Goal: Task Accomplishment & Management: Complete application form

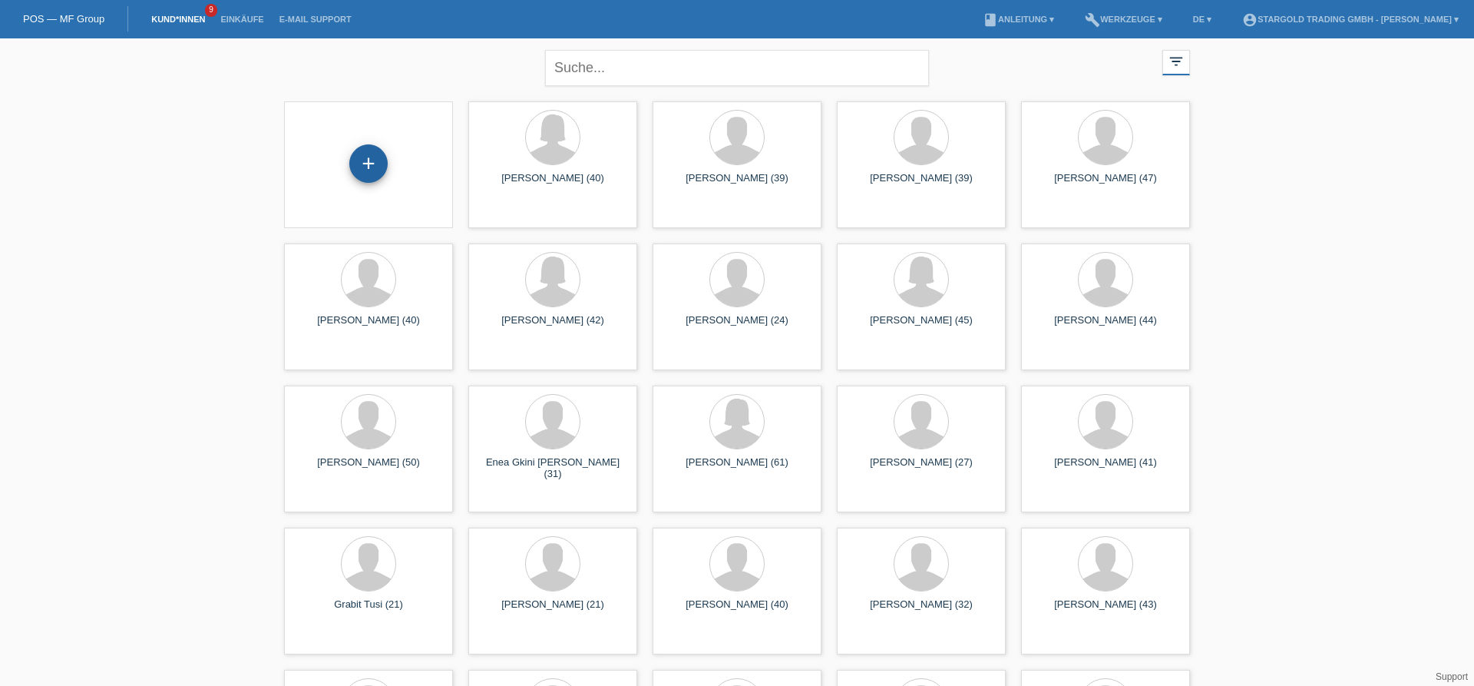
click at [379, 156] on div "+" at bounding box center [368, 164] width 37 height 26
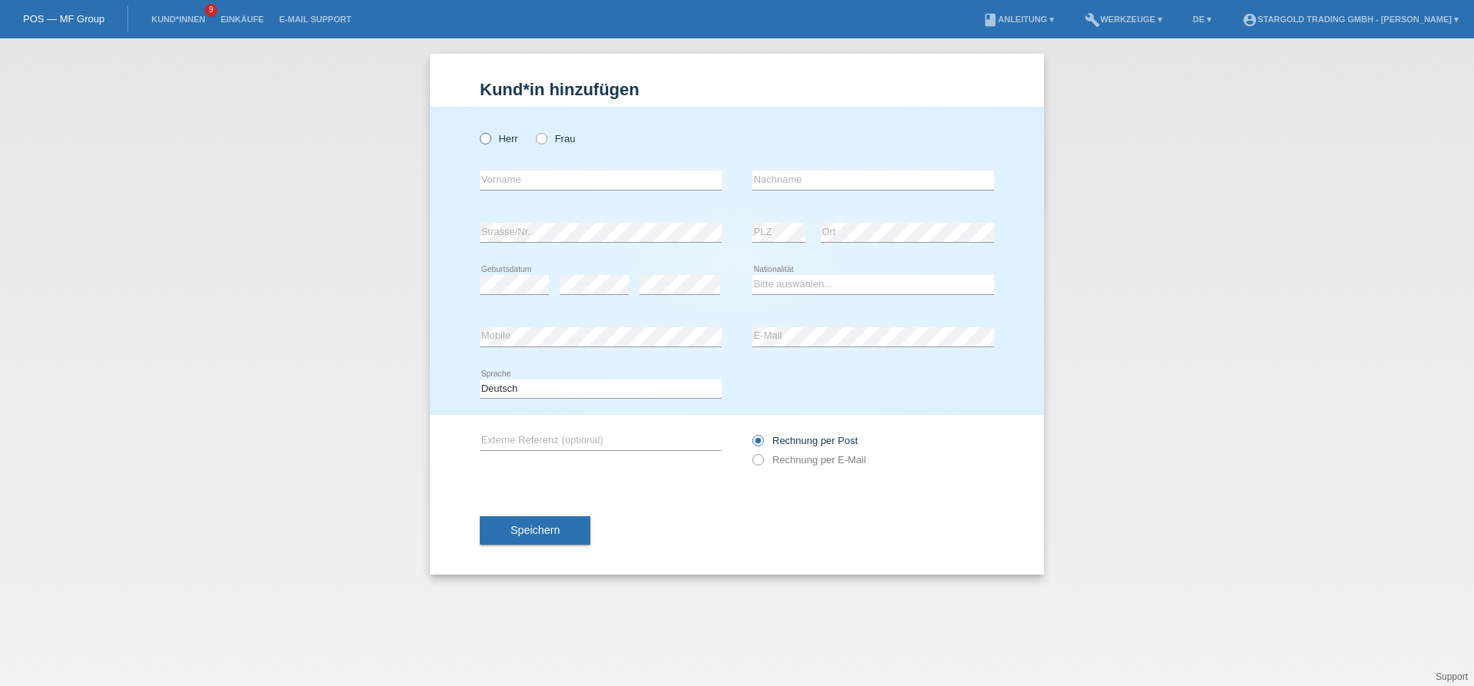
click at [485, 144] on label "Herr" at bounding box center [499, 139] width 38 height 12
click at [485, 143] on input "Herr" at bounding box center [485, 138] width 10 height 10
radio input "true"
click at [544, 187] on input "text" at bounding box center [601, 179] width 242 height 19
paste input "[PERSON_NAME]"
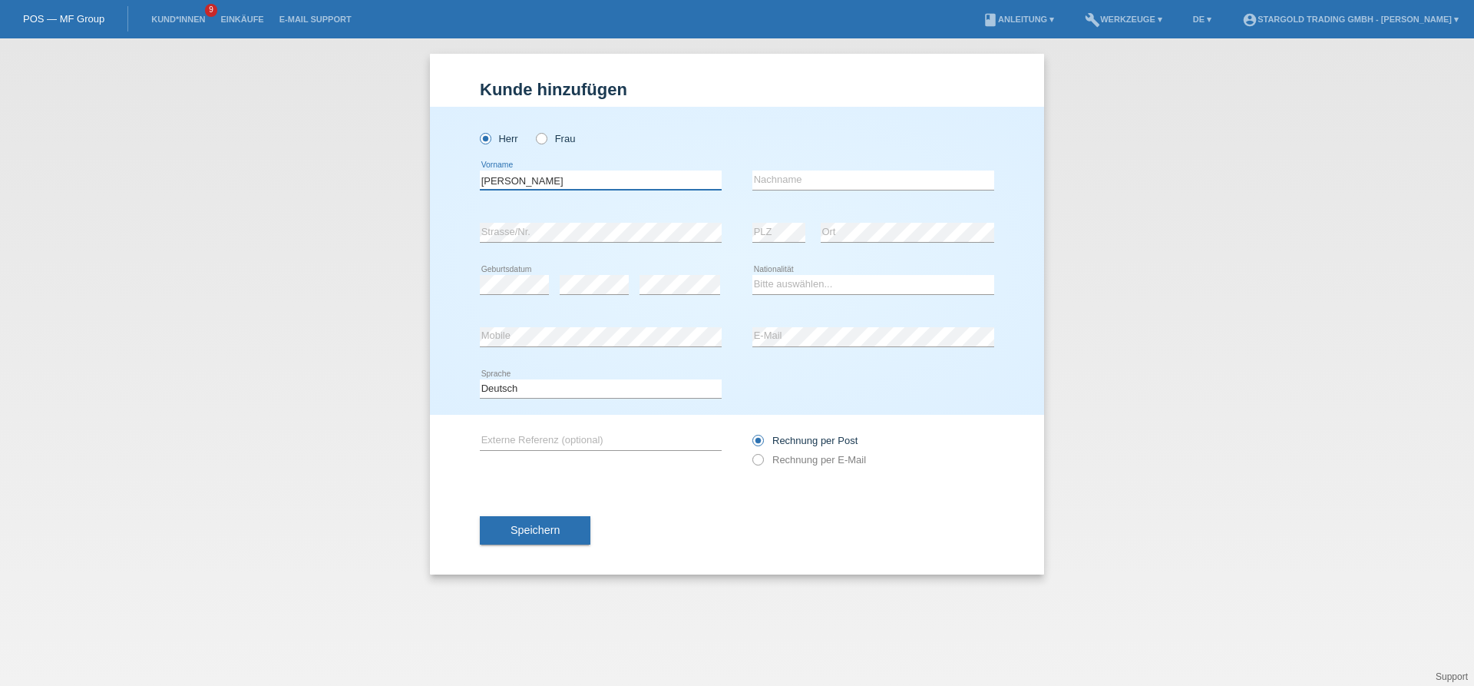
type input "[PERSON_NAME]"
click at [798, 181] on input "text" at bounding box center [874, 179] width 242 height 19
click at [855, 192] on div "error Nachname" at bounding box center [874, 180] width 242 height 52
click at [855, 184] on input "text" at bounding box center [874, 179] width 242 height 19
paste input "Nashed"
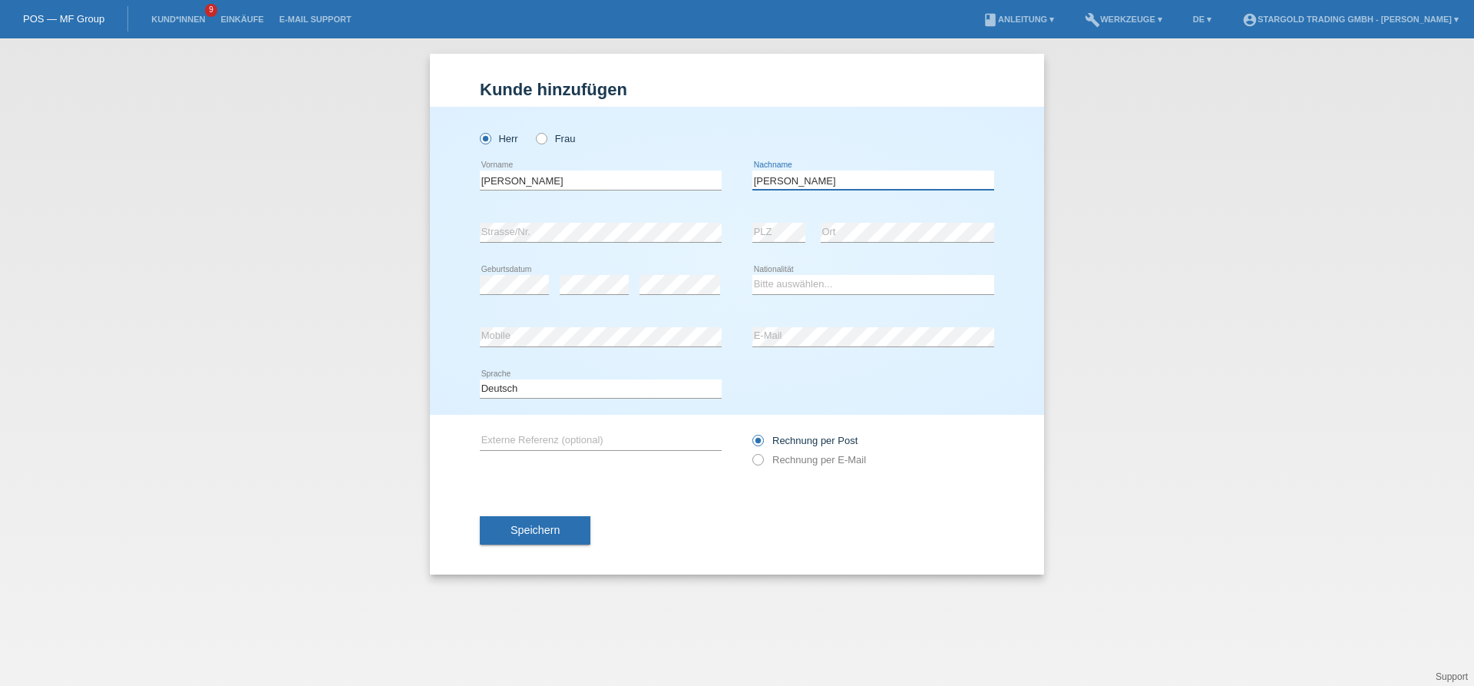
type input "Nashed"
drag, startPoint x: 852, startPoint y: 177, endPoint x: 673, endPoint y: 185, distance: 179.9
click at [753, 185] on input "Nashed" at bounding box center [874, 179] width 242 height 19
drag, startPoint x: 644, startPoint y: 187, endPoint x: 455, endPoint y: 190, distance: 188.2
click at [480, 190] on input "Haj Yahya" at bounding box center [601, 179] width 242 height 19
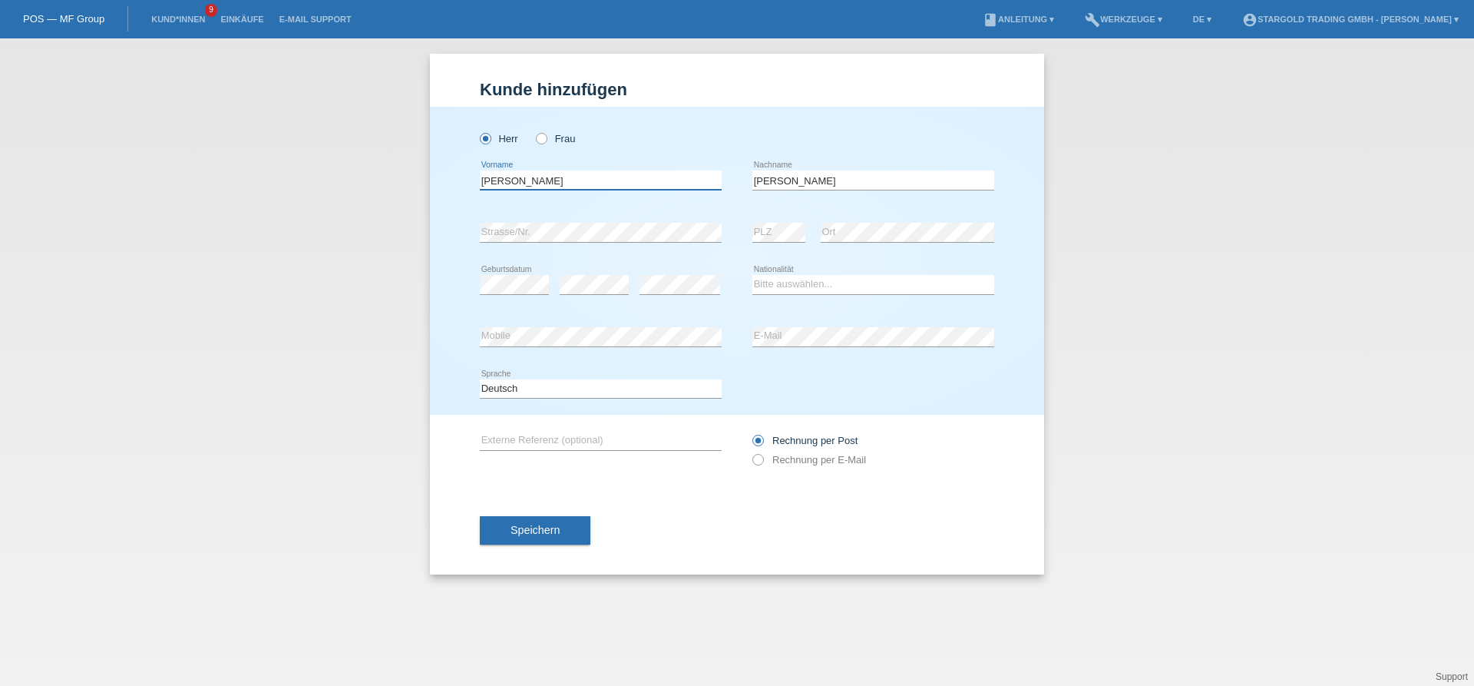
paste input "Nashed"
type input "Nashed"
click at [801, 180] on input "Nashed" at bounding box center [874, 179] width 242 height 19
type input "Haj Yahya"
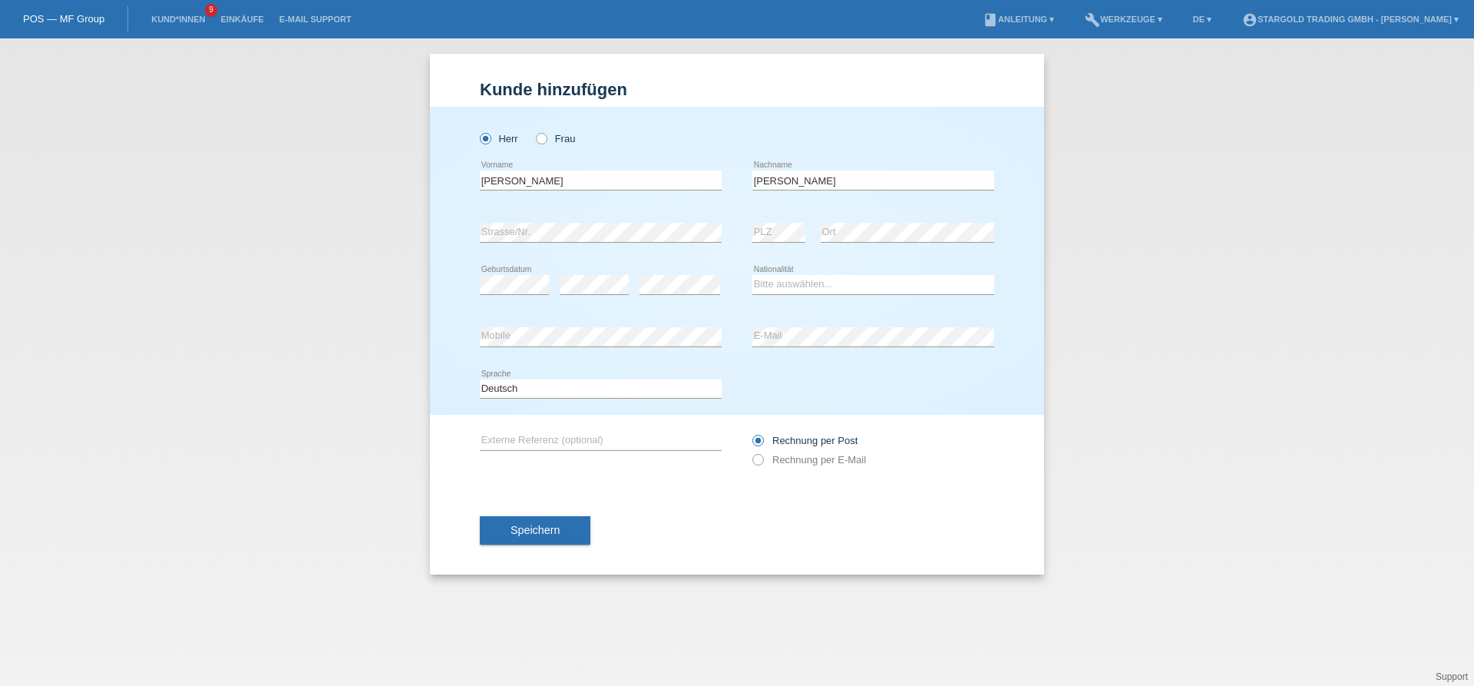
click at [776, 296] on div "Bitte auswählen... Schweiz Deutschland Liechtenstein Österreich ------------ Af…" at bounding box center [874, 285] width 242 height 52
click at [753, 275] on select "Bitte auswählen... Schweiz Deutschland Liechtenstein Österreich ------------ Af…" at bounding box center [874, 284] width 242 height 18
select select "IL"
click option "Israel" at bounding box center [0, 0] width 0 height 0
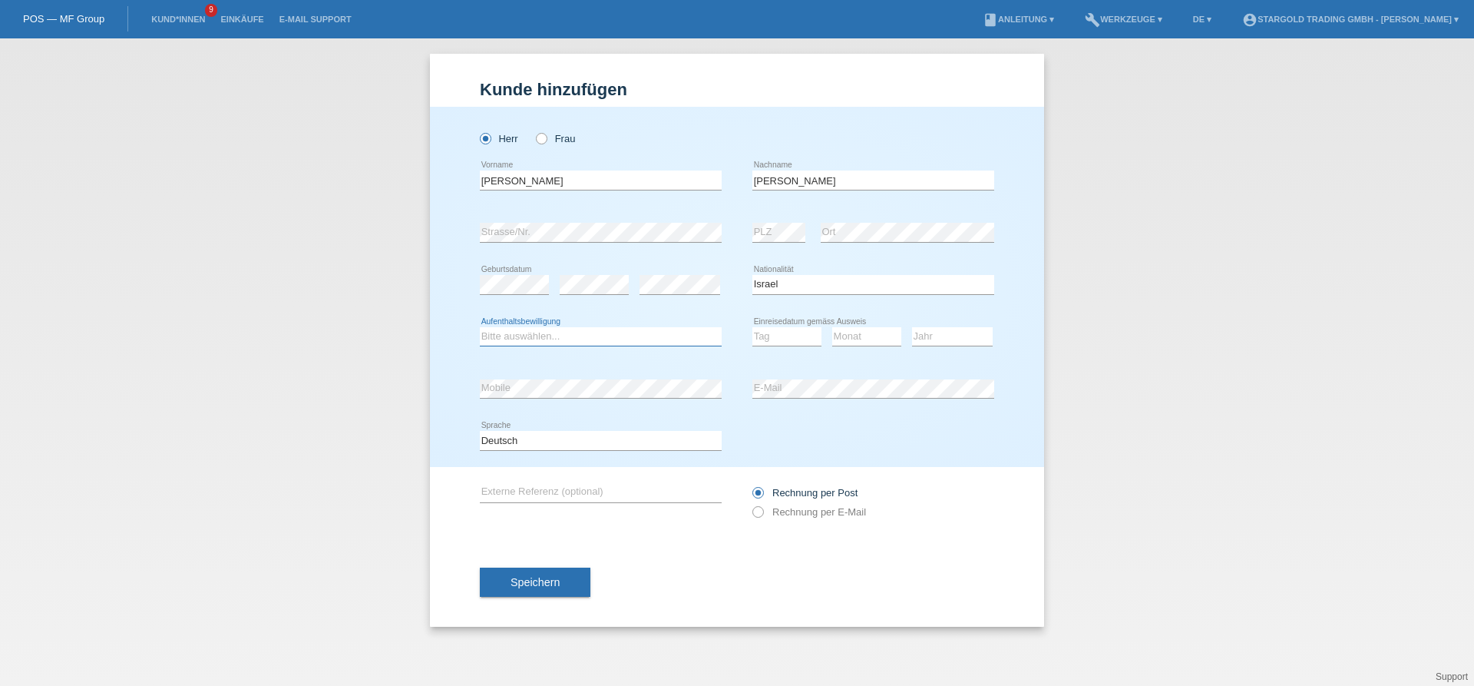
click at [480, 327] on select "Bitte auswählen... C B B - Flüchtlingsstatus Andere" at bounding box center [601, 336] width 242 height 18
select select "C"
click option "C" at bounding box center [0, 0] width 0 height 0
click at [753, 327] on select "Tag 01 02 03 04 05 06 07 08 09 10 11" at bounding box center [787, 336] width 69 height 18
select select "01"
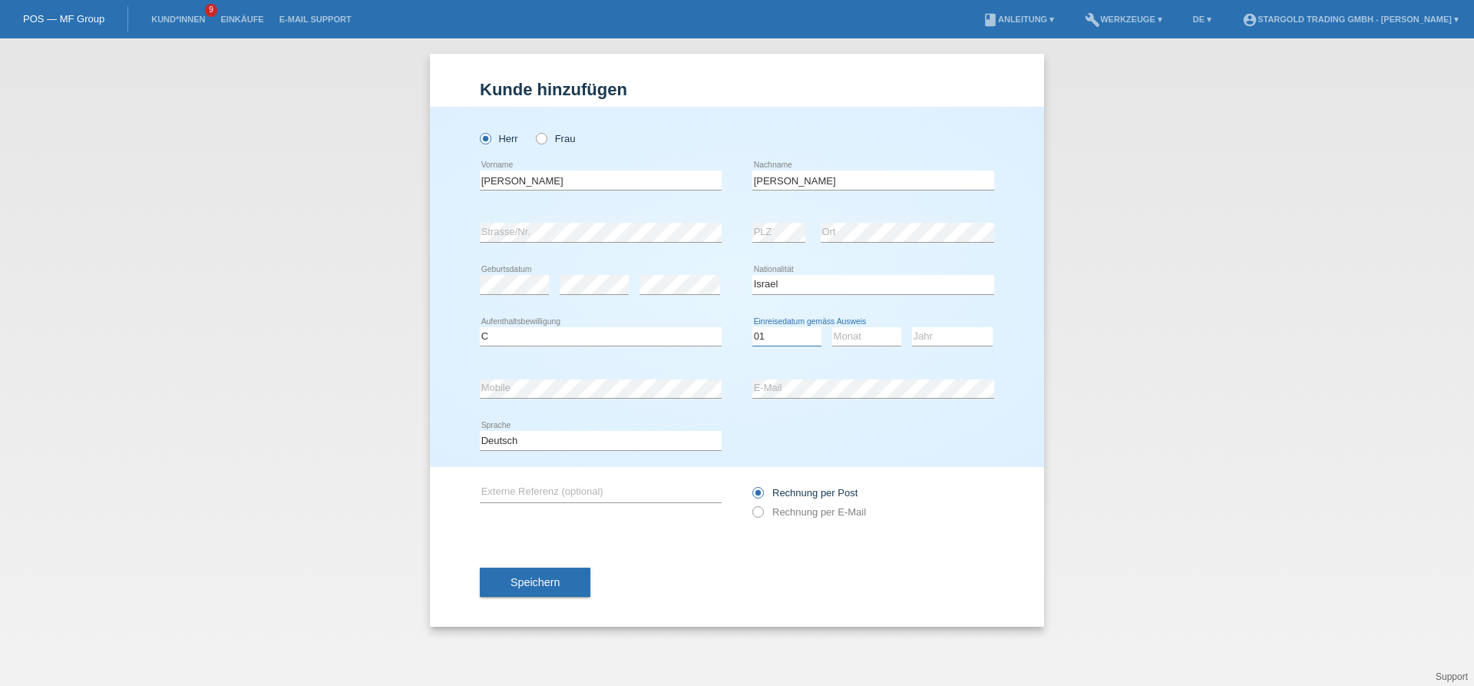
click option "01" at bounding box center [0, 0] width 0 height 0
click at [832, 327] on select "Monat 01 02 03 04 05 06 07 08 09 10 11" at bounding box center [866, 336] width 69 height 18
select select "04"
click option "04" at bounding box center [0, 0] width 0 height 0
click at [912, 327] on select "Jahr 2025 2024 2023 2022 2021 2020 2019 2018 2017 2016 2015 2014 2013 2012 2011…" at bounding box center [952, 336] width 81 height 18
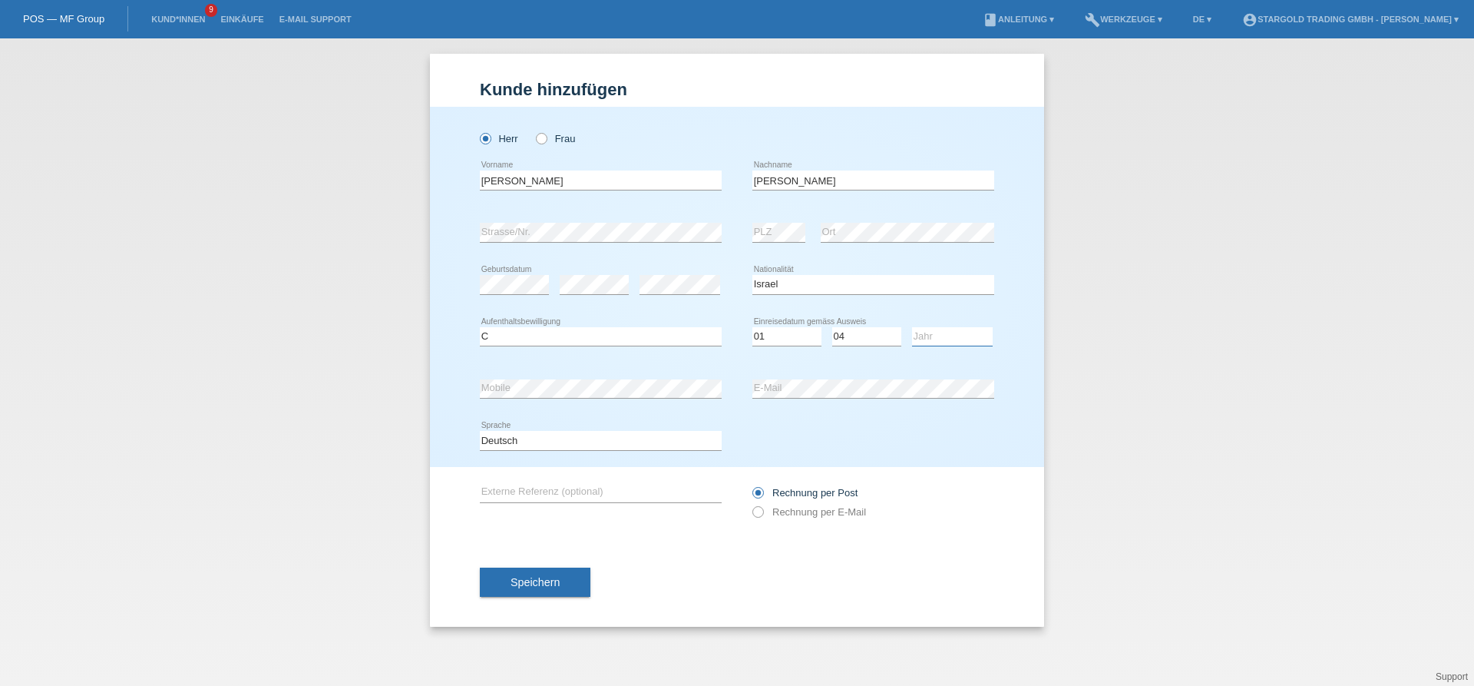
select select "2009"
click option "2009" at bounding box center [0, 0] width 0 height 0
click at [750, 504] on icon at bounding box center [750, 504] width 0 height 0
click at [757, 516] on input "Rechnung per E-Mail" at bounding box center [758, 515] width 10 height 19
radio input "true"
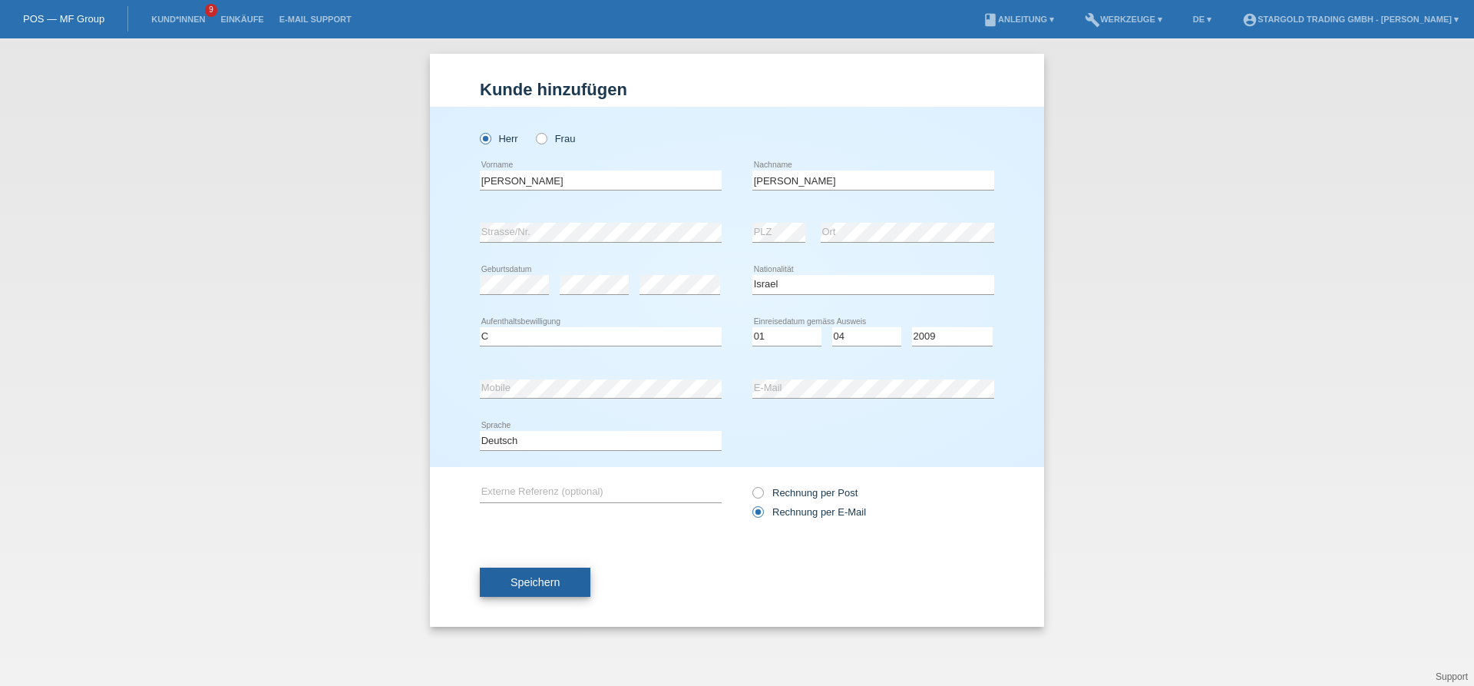
click at [545, 572] on button "Speichern" at bounding box center [535, 582] width 111 height 29
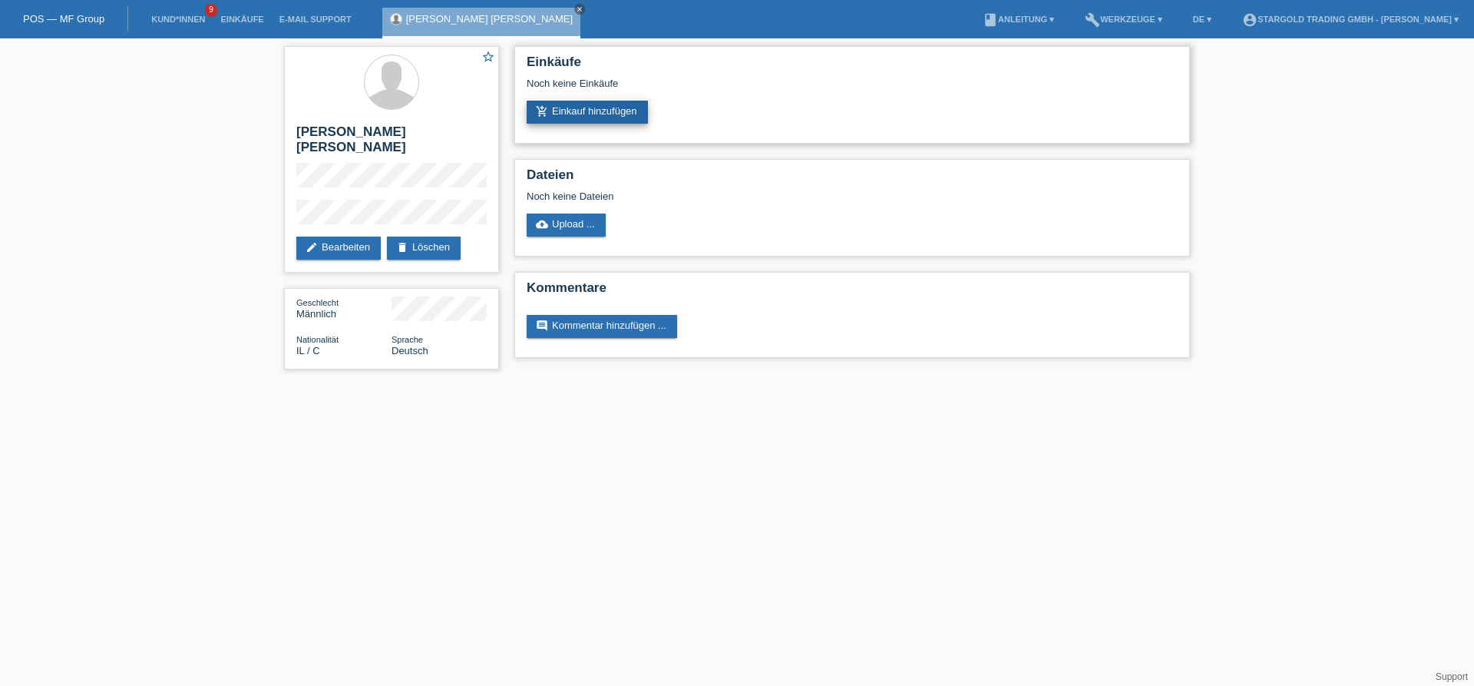
click at [581, 104] on link "add_shopping_cart Einkauf hinzufügen" at bounding box center [587, 112] width 121 height 23
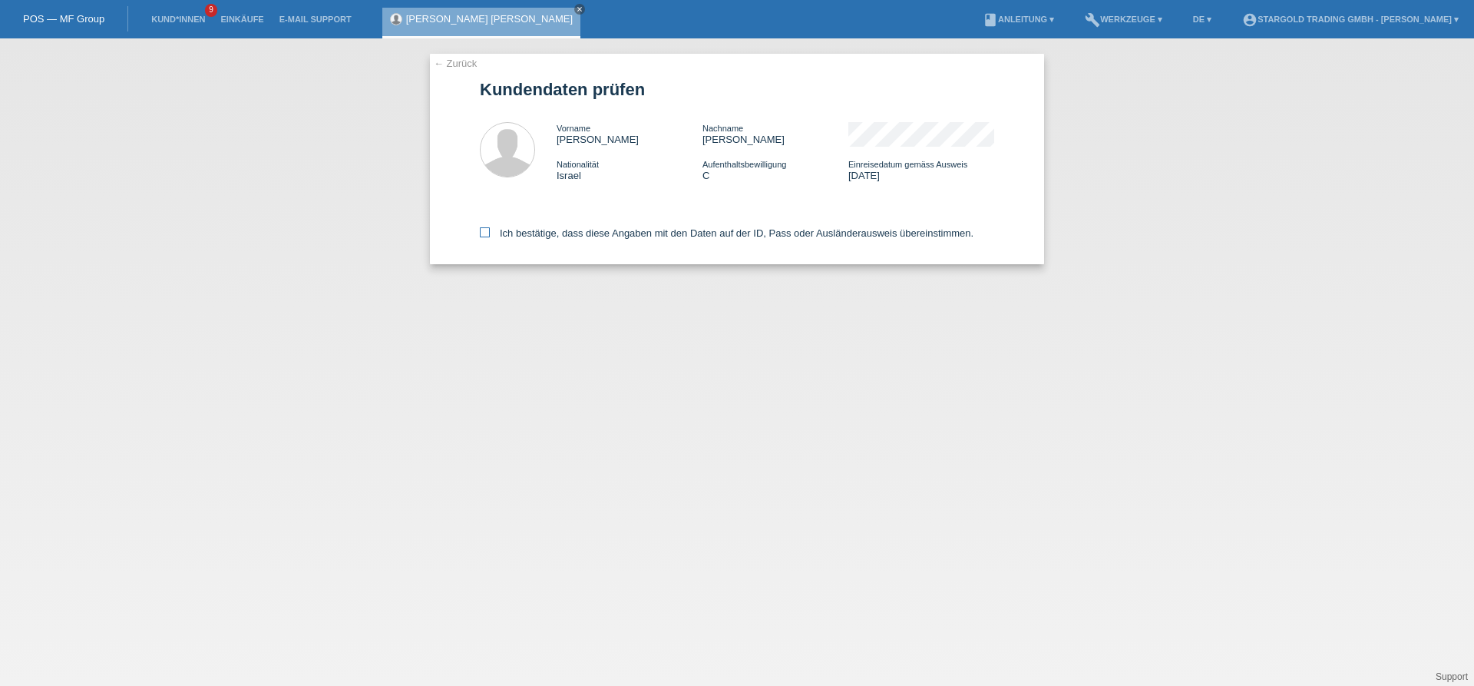
click at [481, 239] on label "Ich bestätige, dass diese Angaben mit den Daten auf der ID, Pass oder Ausländer…" at bounding box center [727, 233] width 494 height 12
click at [481, 237] on input "Ich bestätige, dass diese Angaben mit den Daten auf der ID, Pass oder Ausländer…" at bounding box center [485, 232] width 10 height 10
checkbox input "true"
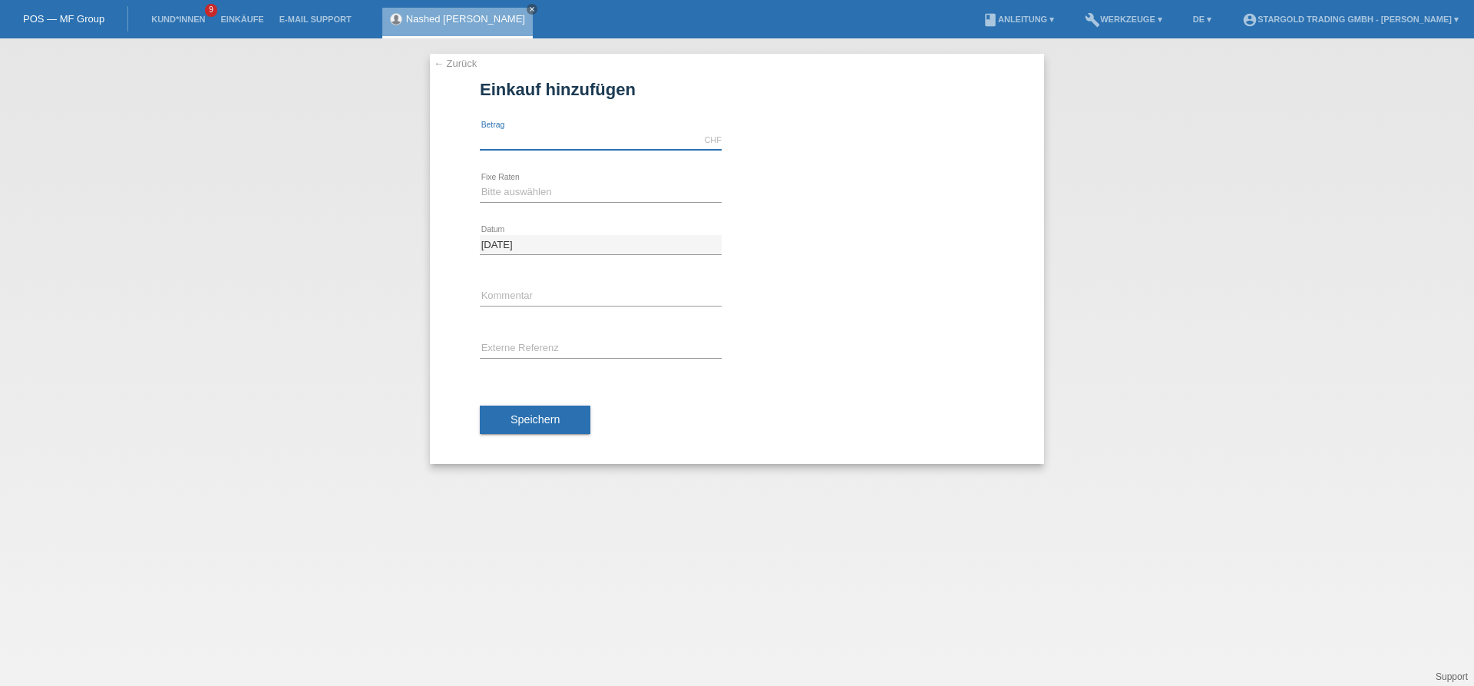
click at [625, 138] on input "text" at bounding box center [601, 140] width 242 height 19
type input "12000.00"
click at [480, 183] on select "Bitte auswählen 6 Raten 12 Raten 18 Raten 24 Raten 36 Raten 48 Raten" at bounding box center [601, 192] width 242 height 18
select select "497"
click option "48 Raten" at bounding box center [0, 0] width 0 height 0
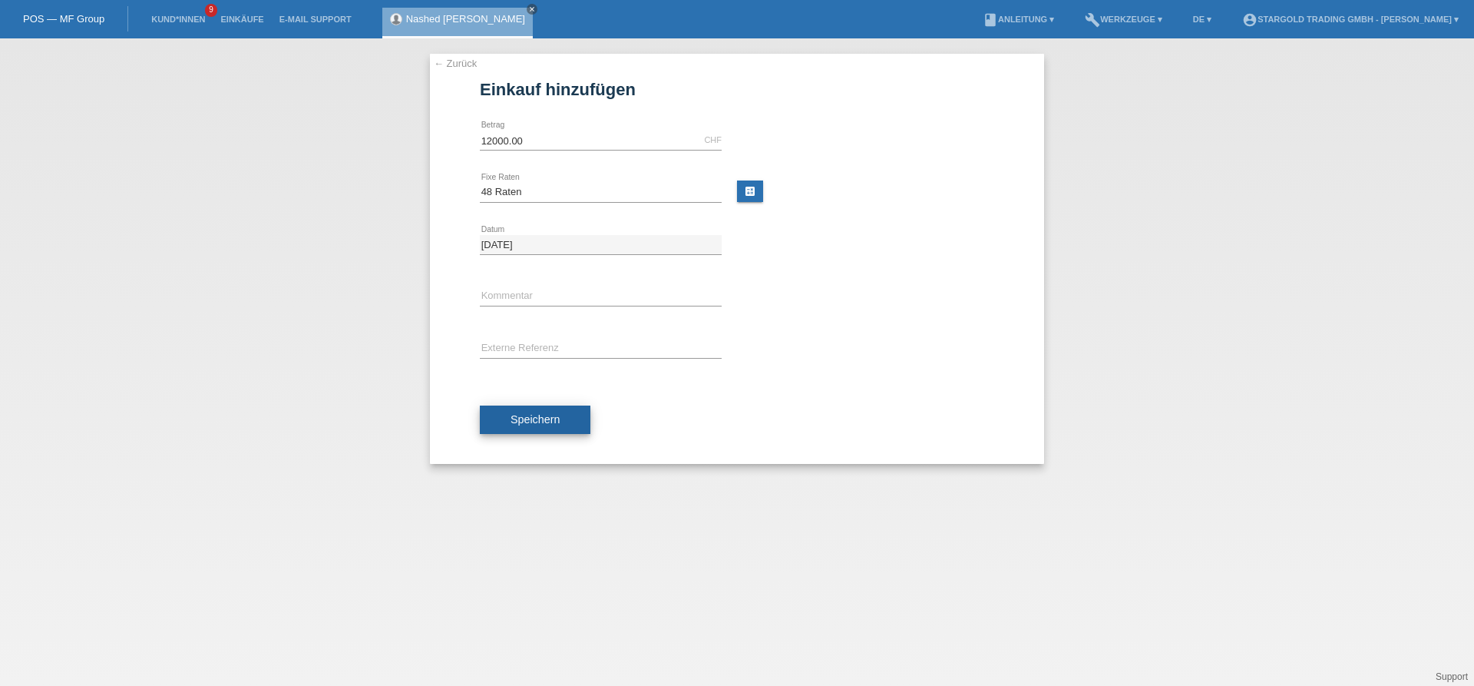
click at [551, 418] on span "Speichern" at bounding box center [535, 419] width 49 height 12
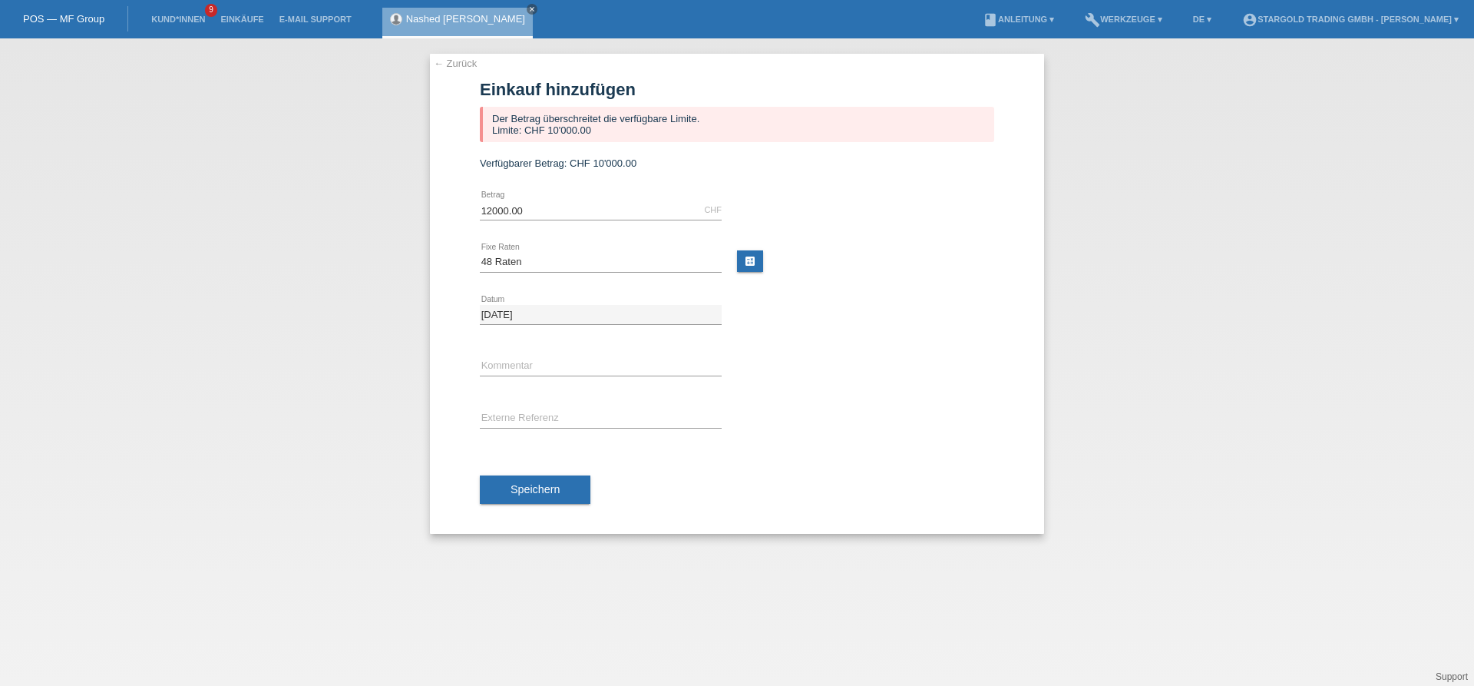
click at [280, 265] on div "← Zurück Einkauf hinzufügen Der Betrag überschreitet die verfügbare Limite. Lim…" at bounding box center [737, 361] width 1474 height 647
click at [528, 11] on icon "close" at bounding box center [532, 9] width 8 height 8
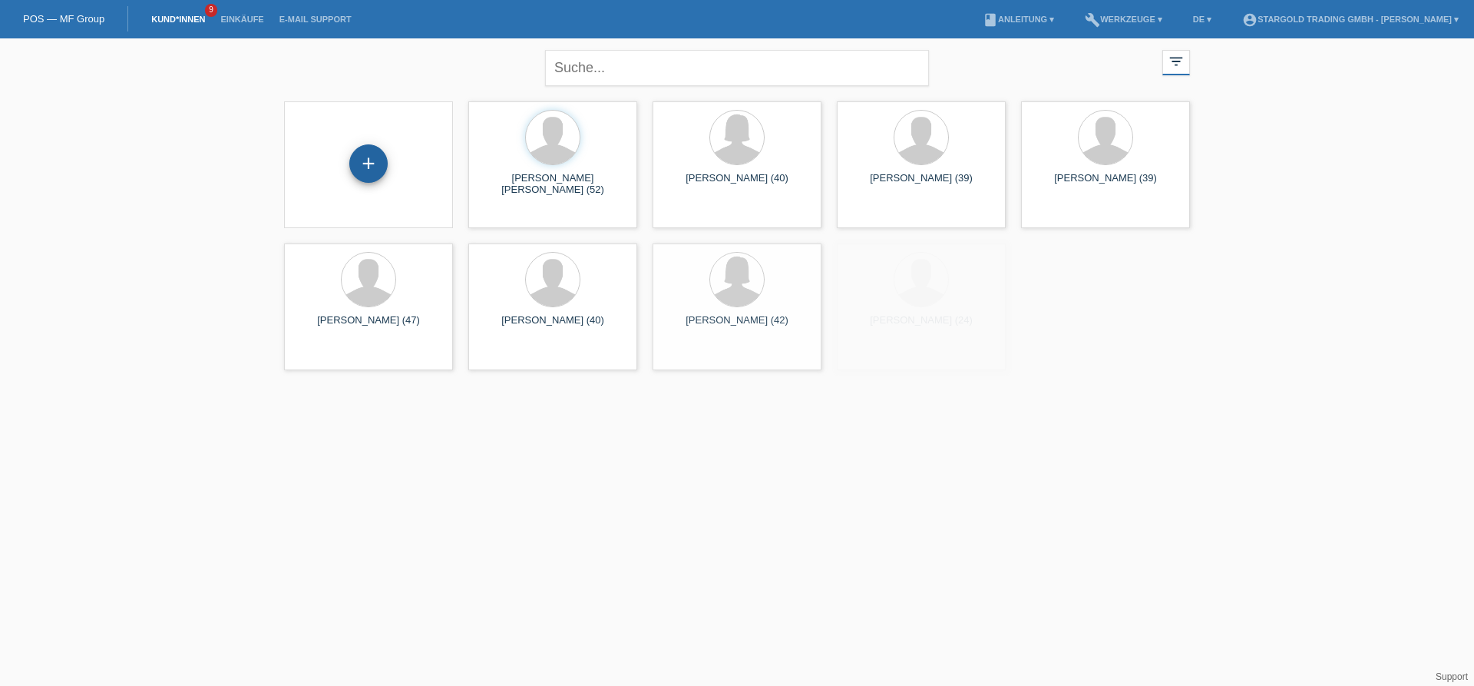
click at [371, 158] on div "+" at bounding box center [368, 163] width 38 height 38
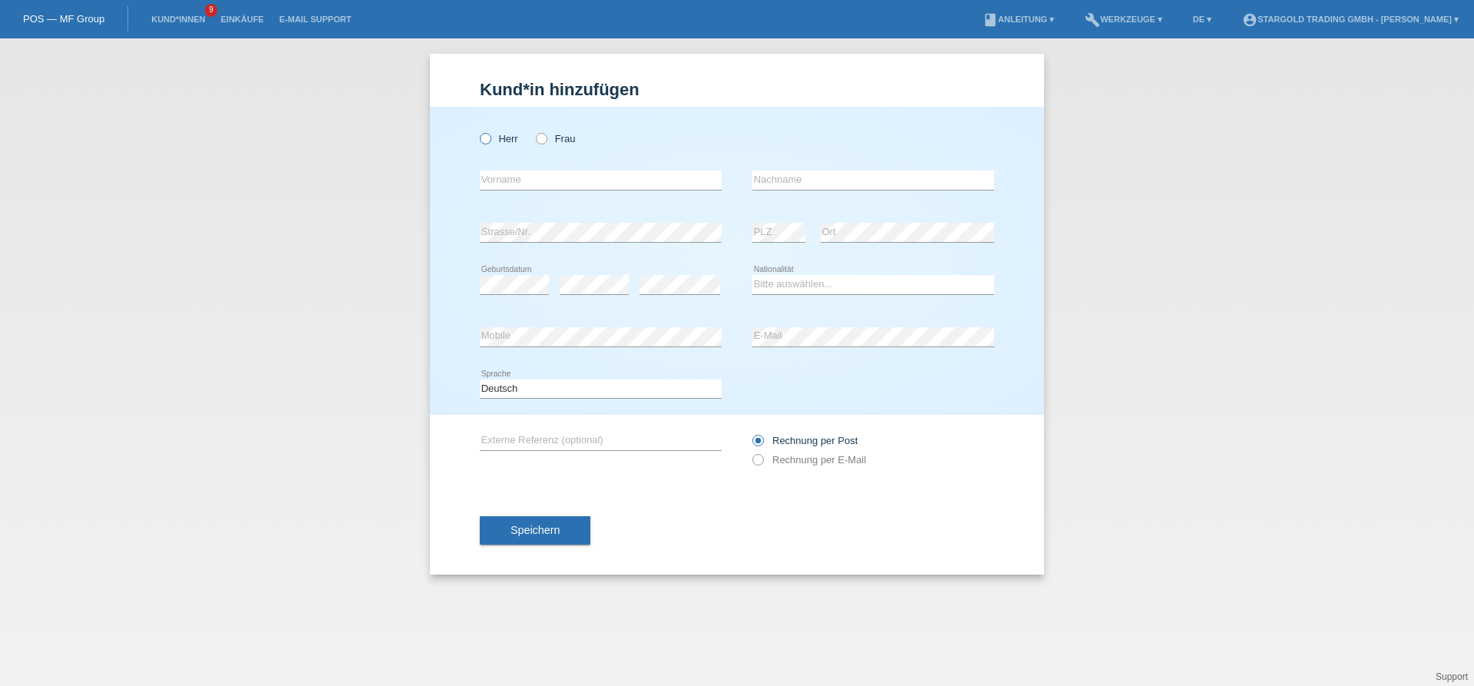
click at [478, 131] on icon at bounding box center [478, 131] width 0 height 0
click at [489, 141] on input "Herr" at bounding box center [485, 138] width 10 height 10
radio input "true"
click at [537, 184] on input "text" at bounding box center [601, 179] width 242 height 19
paste input "[PERSON_NAME][DEMOGRAPHIC_DATA]"
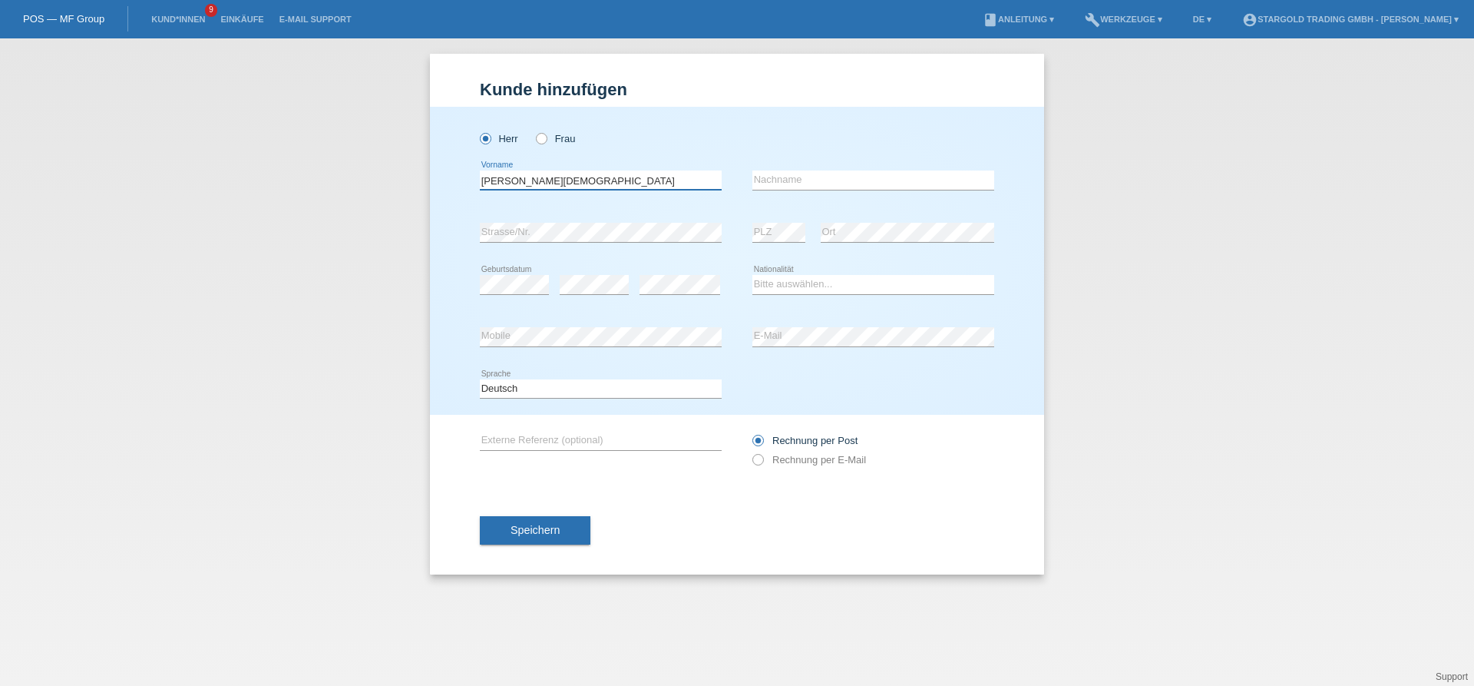
type input "[PERSON_NAME][DEMOGRAPHIC_DATA]"
click at [841, 198] on div "error Nachname" at bounding box center [874, 180] width 242 height 52
click at [844, 190] on input "text" at bounding box center [874, 179] width 242 height 19
paste input "HEBEISEN"
type input "HEBEISEN"
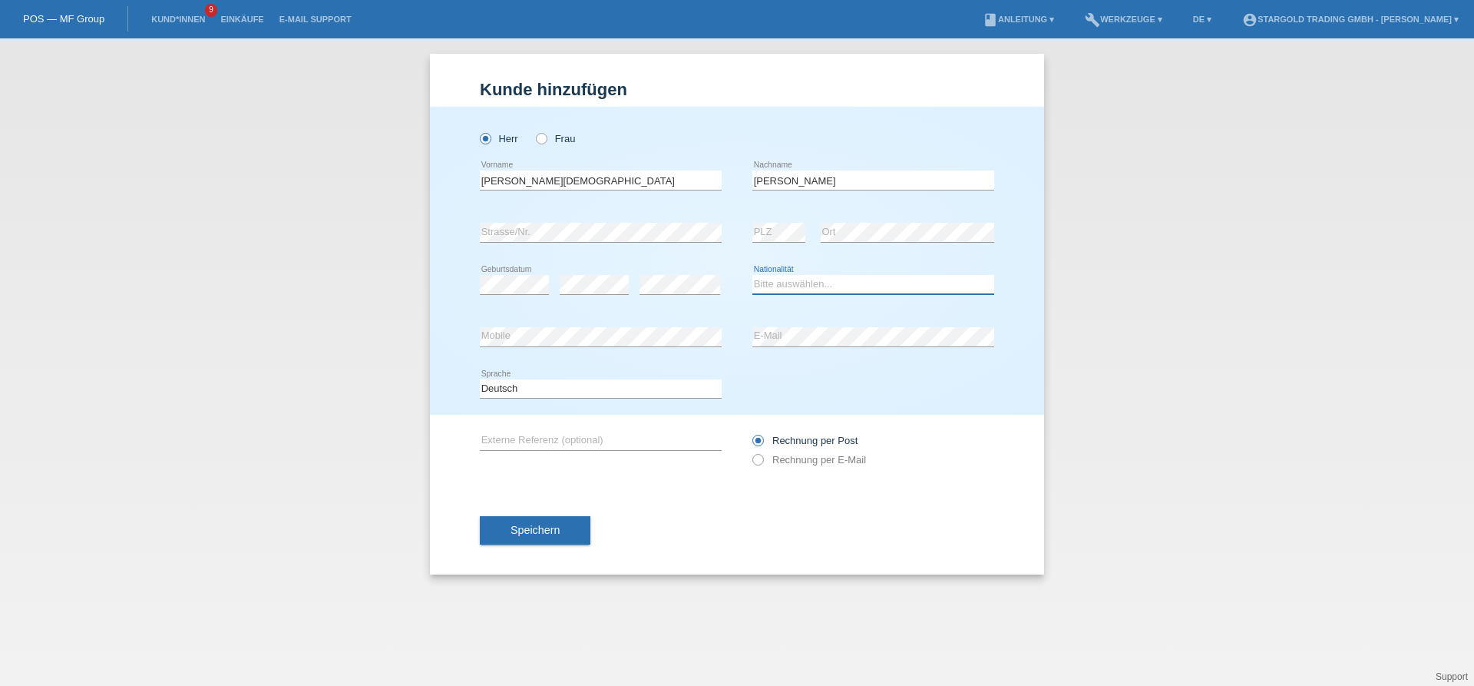
click at [753, 275] on select "Bitte auswählen... Schweiz Deutschland Liechtenstein Österreich ------------ Af…" at bounding box center [874, 284] width 242 height 18
select select "CH"
click option "Schweiz" at bounding box center [0, 0] width 0 height 0
click at [750, 452] on icon at bounding box center [750, 452] width 0 height 0
click at [758, 461] on input "Rechnung per E-Mail" at bounding box center [758, 463] width 10 height 19
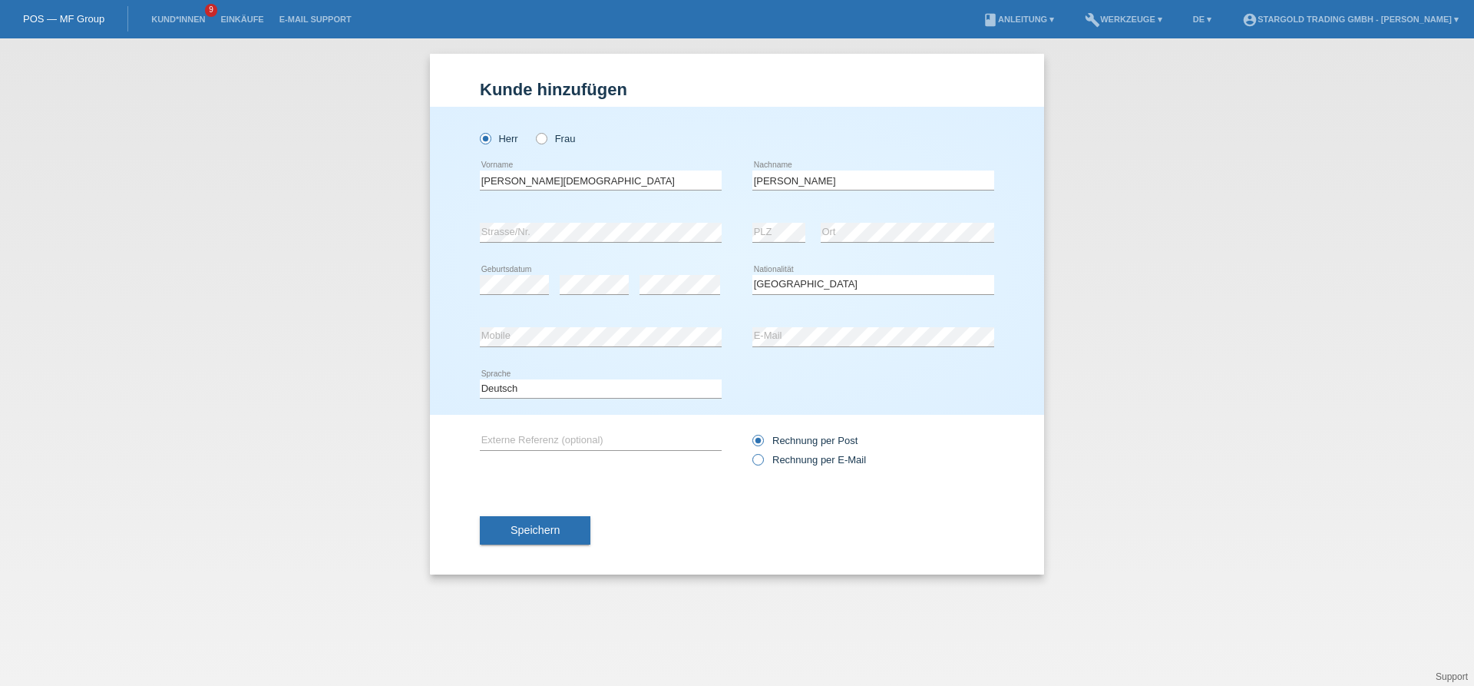
radio input "true"
click at [557, 527] on span "Speichern" at bounding box center [535, 530] width 49 height 12
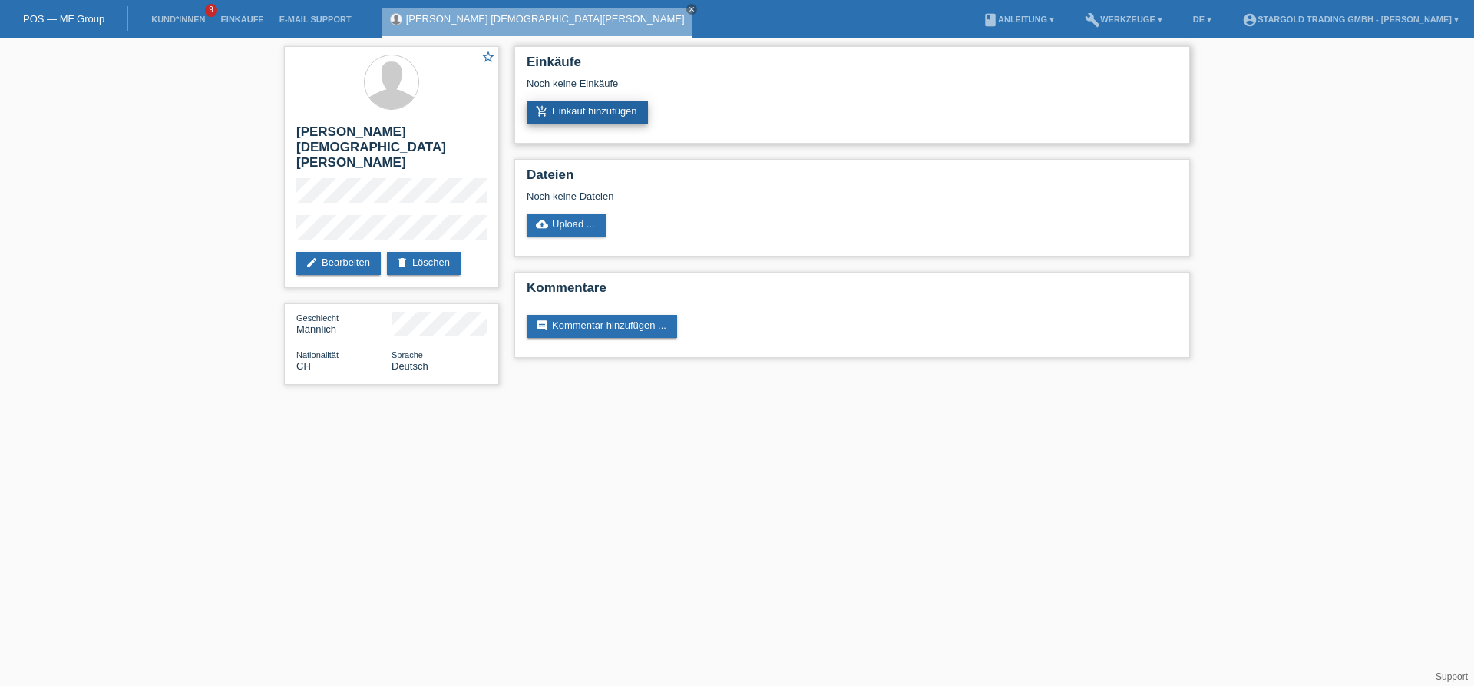
click at [638, 102] on link "add_shopping_cart Einkauf hinzufügen" at bounding box center [587, 112] width 121 height 23
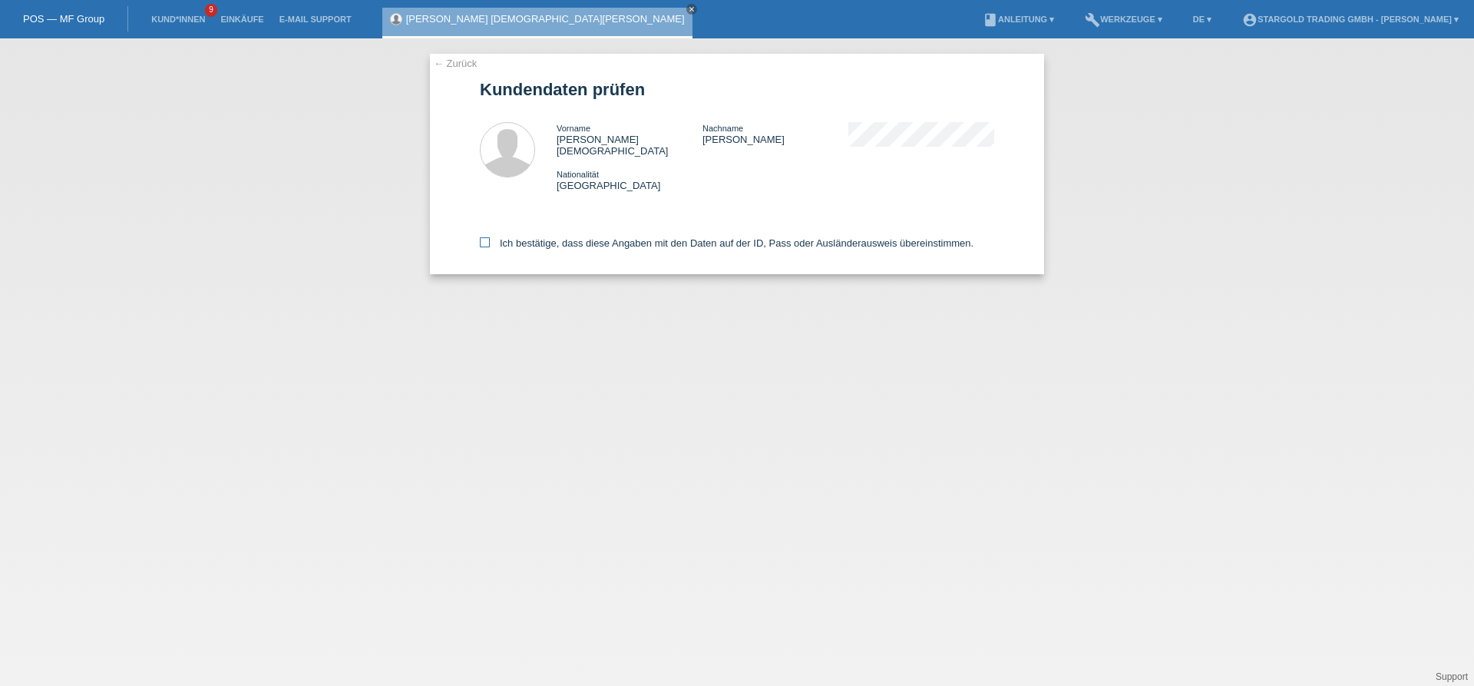
click at [488, 237] on icon at bounding box center [485, 242] width 10 height 10
click at [488, 237] on input "Ich bestätige, dass diese Angaben mit den Daten auf der ID, Pass oder Ausländer…" at bounding box center [485, 242] width 10 height 10
checkbox input "true"
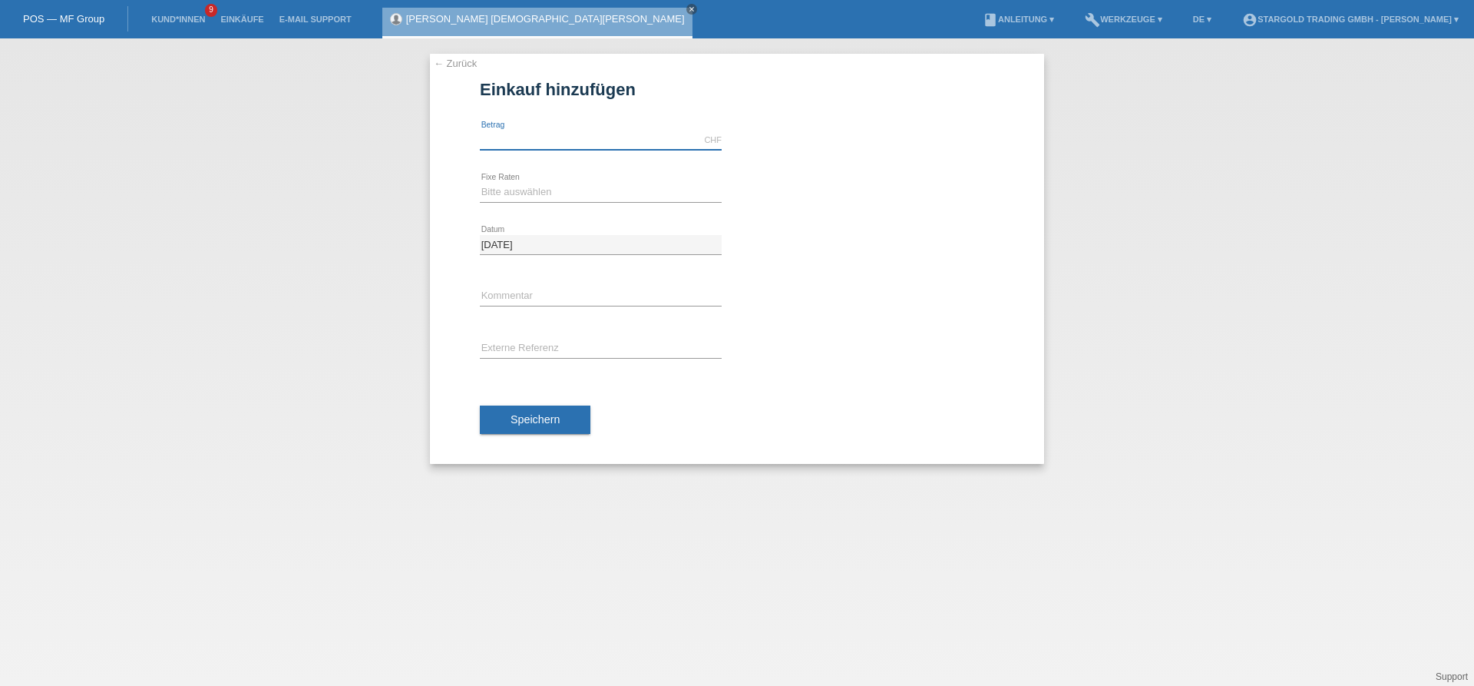
click at [574, 137] on input "text" at bounding box center [601, 140] width 242 height 19
type input "3900.00"
click at [480, 183] on select "Bitte auswählen 6 Raten 12 Raten 18 Raten 24 Raten 36 Raten 48 Raten" at bounding box center [601, 192] width 242 height 18
select select "497"
click option "48 Raten" at bounding box center [0, 0] width 0 height 0
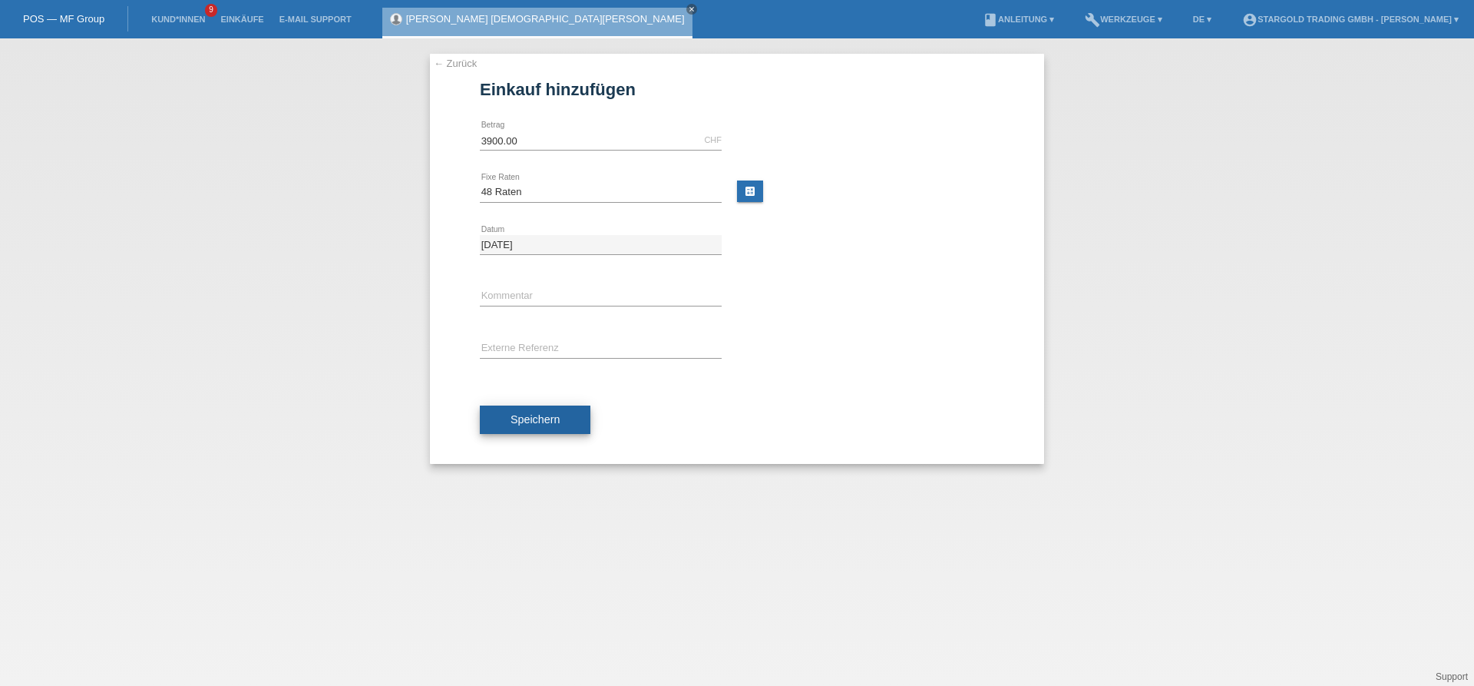
click at [553, 410] on button "Speichern" at bounding box center [535, 419] width 111 height 29
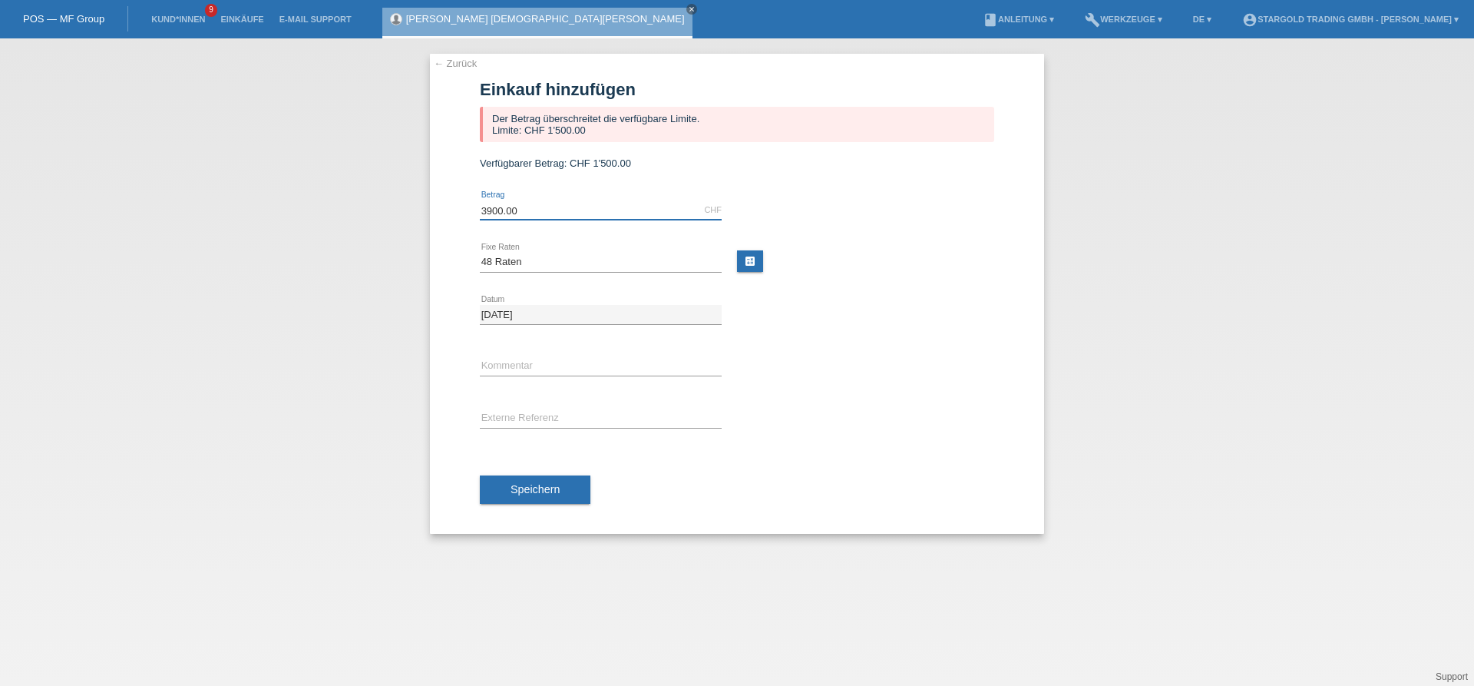
click at [538, 204] on input "3900.00" at bounding box center [601, 209] width 242 height 19
type input "10000.00"
click at [553, 486] on span "Speichern" at bounding box center [535, 489] width 49 height 12
